Goal: Task Accomplishment & Management: Use online tool/utility

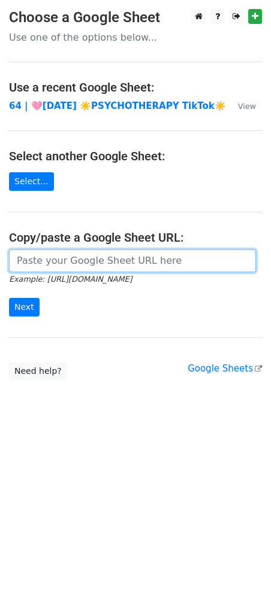
click at [102, 263] on input "url" at bounding box center [132, 261] width 247 height 23
paste input "[URL][DOMAIN_NAME]"
type input "[URL][DOMAIN_NAME]"
click at [9, 298] on input "Next" at bounding box center [24, 307] width 31 height 19
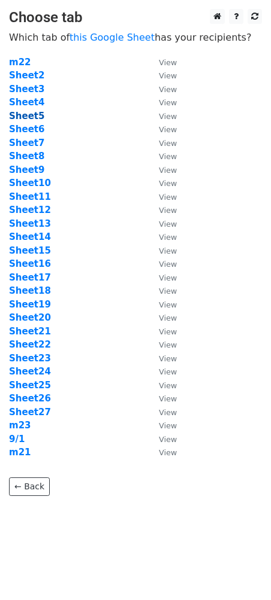
click at [29, 119] on strong "Sheet5" at bounding box center [26, 116] width 35 height 11
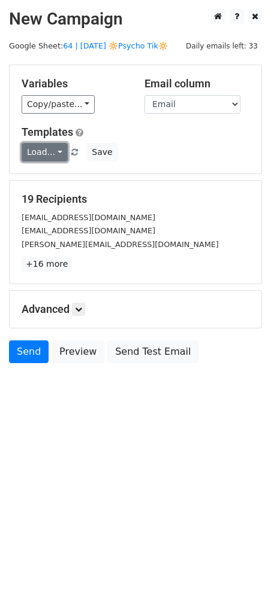
click at [46, 149] on link "Load..." at bounding box center [45, 152] width 46 height 19
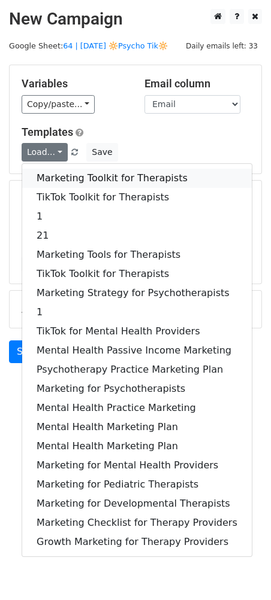
click at [50, 172] on link "Marketing Toolkit for Therapists" at bounding box center [136, 178] width 229 height 19
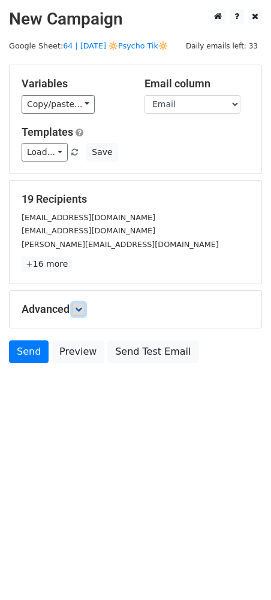
click at [82, 312] on icon at bounding box center [78, 309] width 7 height 7
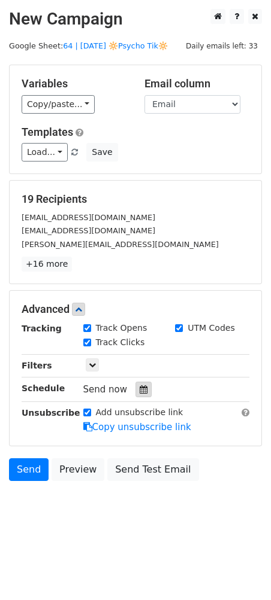
click at [139, 392] on icon at bounding box center [143, 389] width 8 height 8
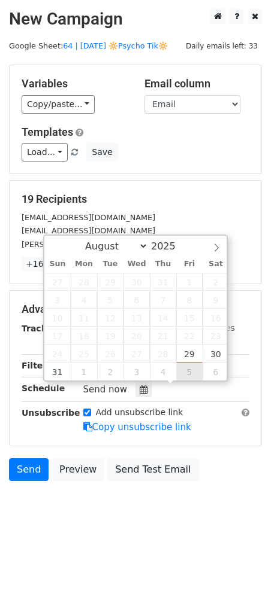
type input "2025-09-05 12:00"
select select "8"
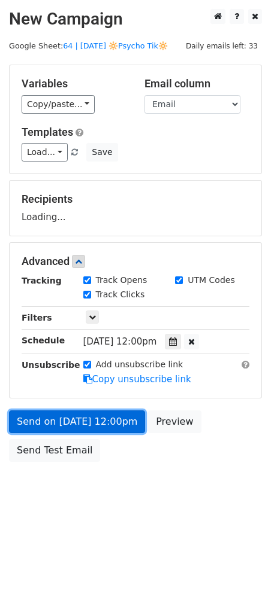
click at [114, 415] on link "Send on Sep 5 at 12:00pm" at bounding box center [77, 422] width 136 height 23
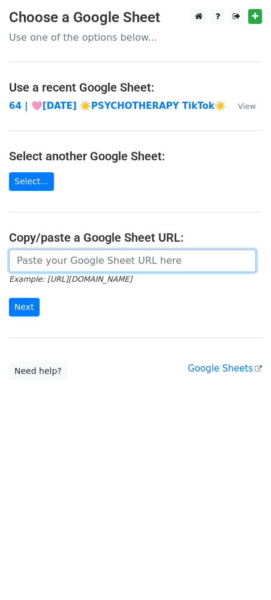
click at [98, 262] on input "url" at bounding box center [132, 261] width 247 height 23
paste input "[URL][DOMAIN_NAME]"
type input "[URL][DOMAIN_NAME]"
click at [9, 298] on input "Next" at bounding box center [24, 307] width 31 height 19
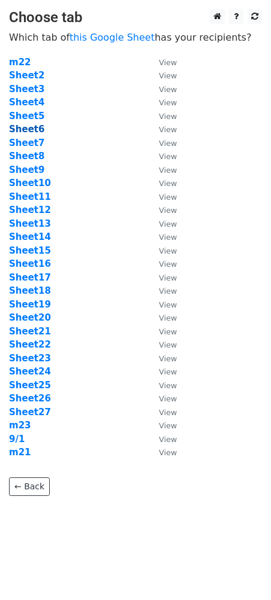
click at [24, 131] on strong "Sheet6" at bounding box center [26, 129] width 35 height 11
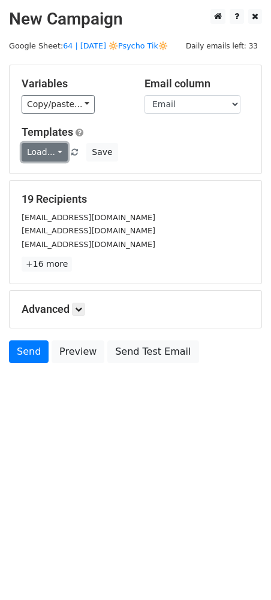
click at [32, 156] on link "Load..." at bounding box center [45, 152] width 46 height 19
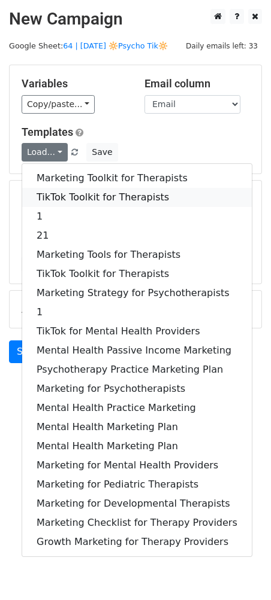
click at [67, 198] on link "TikTok Toolkit for Therapists" at bounding box center [136, 197] width 229 height 19
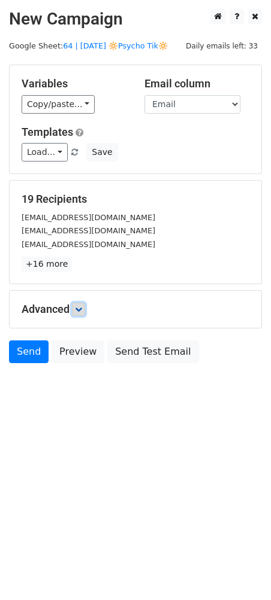
click at [77, 308] on icon at bounding box center [78, 309] width 7 height 7
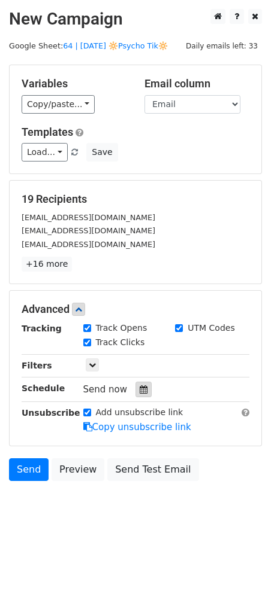
click at [140, 385] on icon at bounding box center [143, 389] width 8 height 8
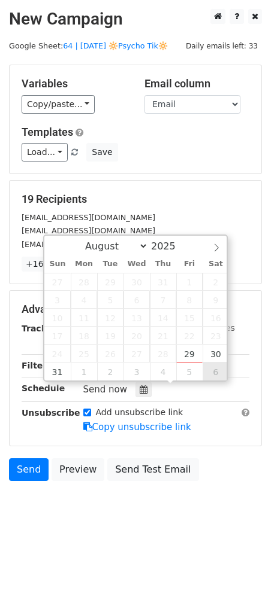
type input "2025-09-06 12:00"
select select "8"
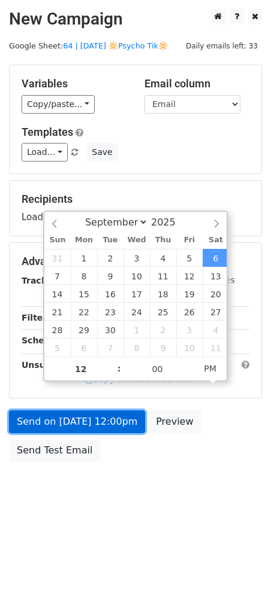
click at [120, 415] on link "Send on Sep 6 at 12:00pm" at bounding box center [77, 422] width 136 height 23
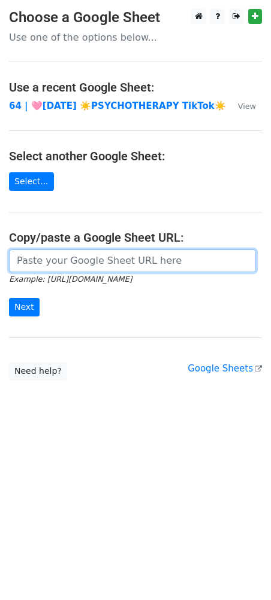
click at [100, 263] on input "url" at bounding box center [132, 261] width 247 height 23
paste input "[URL][DOMAIN_NAME]"
type input "[URL][DOMAIN_NAME]"
click at [9, 298] on input "Next" at bounding box center [24, 307] width 31 height 19
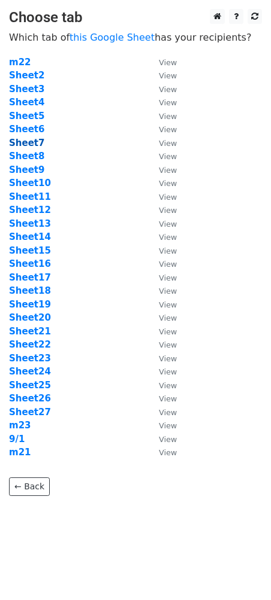
click at [31, 147] on strong "Sheet7" at bounding box center [26, 143] width 35 height 11
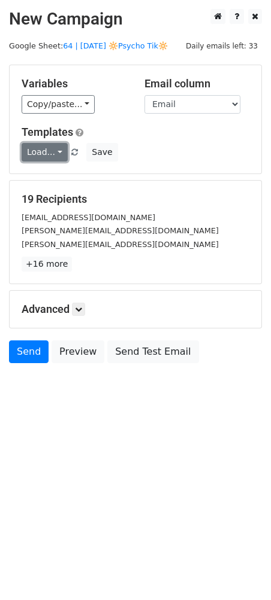
click at [43, 154] on link "Load..." at bounding box center [45, 152] width 46 height 19
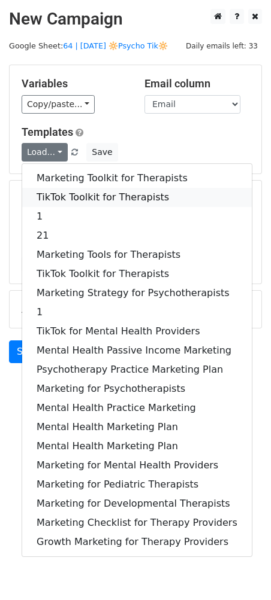
click at [59, 190] on link "TikTok Toolkit for Therapists" at bounding box center [136, 197] width 229 height 19
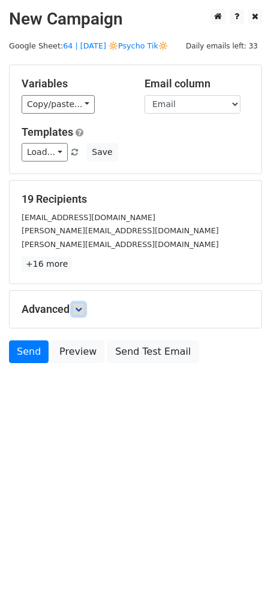
click at [78, 307] on icon at bounding box center [78, 309] width 7 height 7
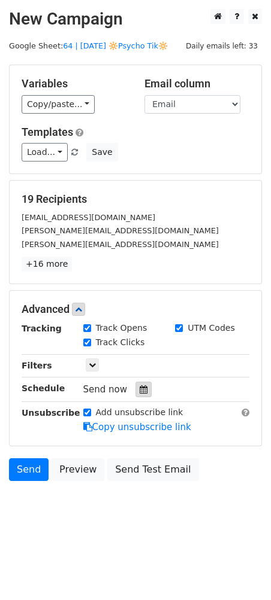
click at [142, 390] on div at bounding box center [143, 390] width 16 height 16
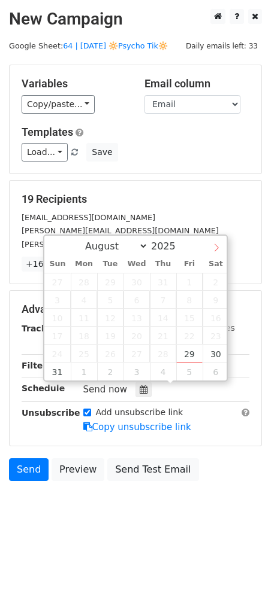
select select "8"
click at [215, 250] on icon at bounding box center [216, 248] width 4 height 8
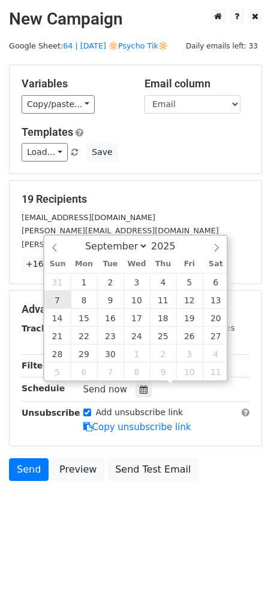
type input "2025-09-07 12:00"
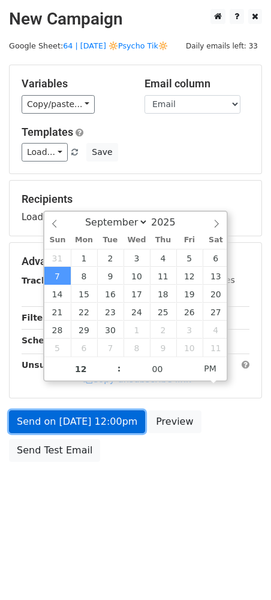
click at [70, 431] on link "Send on Sep 7 at 12:00pm" at bounding box center [77, 422] width 136 height 23
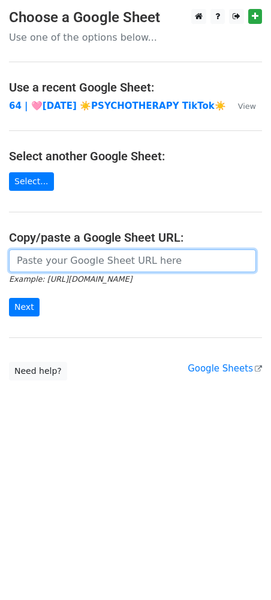
click at [105, 265] on input "url" at bounding box center [132, 261] width 247 height 23
paste input "https://docs.google.com/spreadsheets/d/1T6Cz4EhV70qKrw_7wxp8nBJuVZchzhSQuWrOnHh…"
type input "https://docs.google.com/spreadsheets/d/1T6Cz4EhV70qKrw_7wxp8nBJuVZchzhSQuWrOnHh…"
click at [9, 298] on input "Next" at bounding box center [24, 307] width 31 height 19
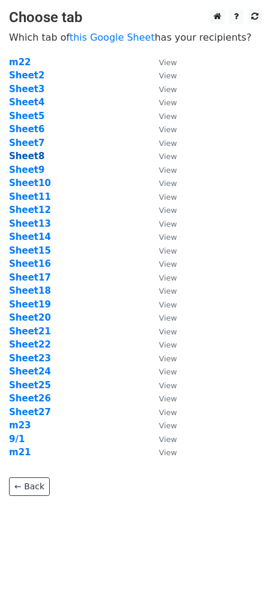
click at [32, 153] on strong "Sheet8" at bounding box center [26, 156] width 35 height 11
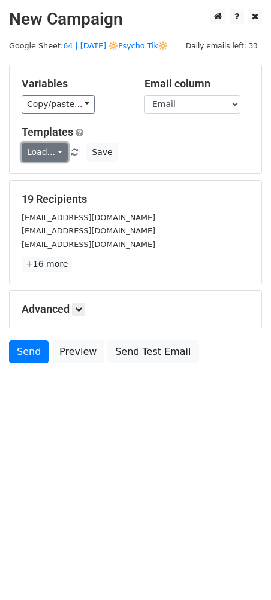
click at [40, 154] on link "Load..." at bounding box center [45, 152] width 46 height 19
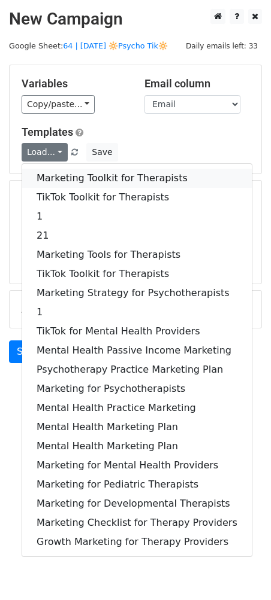
click at [41, 175] on link "Marketing Toolkit for Therapists" at bounding box center [136, 178] width 229 height 19
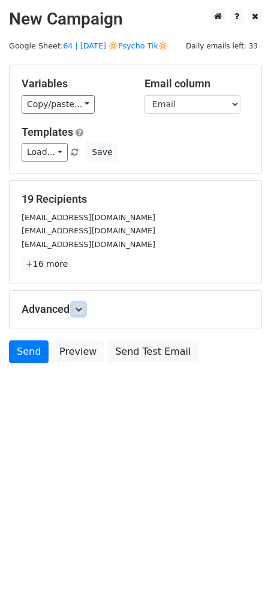
click at [79, 304] on link at bounding box center [78, 309] width 13 height 13
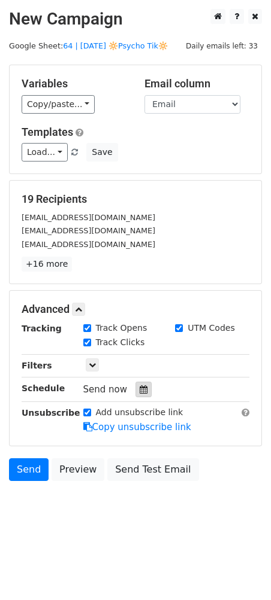
click at [139, 390] on icon at bounding box center [143, 389] width 8 height 8
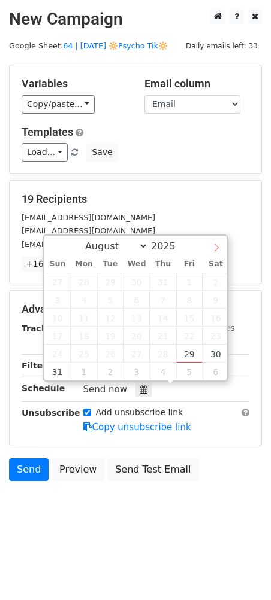
select select "8"
click at [214, 241] on span at bounding box center [216, 246] width 20 height 20
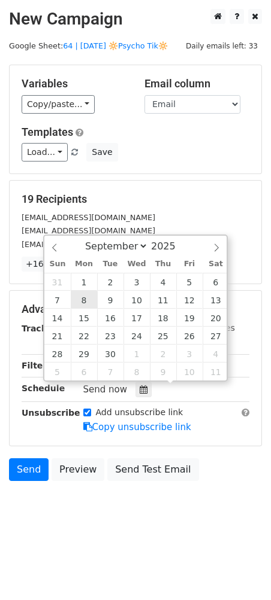
type input "[DATE] 12:00"
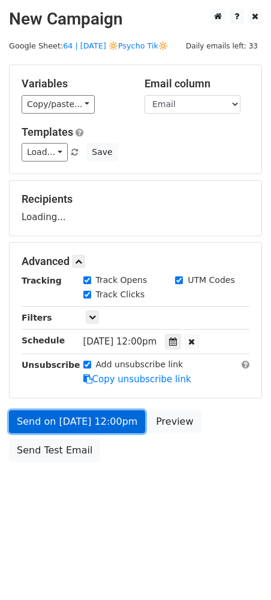
click at [92, 418] on link "Send on [DATE] 12:00pm" at bounding box center [77, 422] width 136 height 23
